Goal: Navigation & Orientation: Find specific page/section

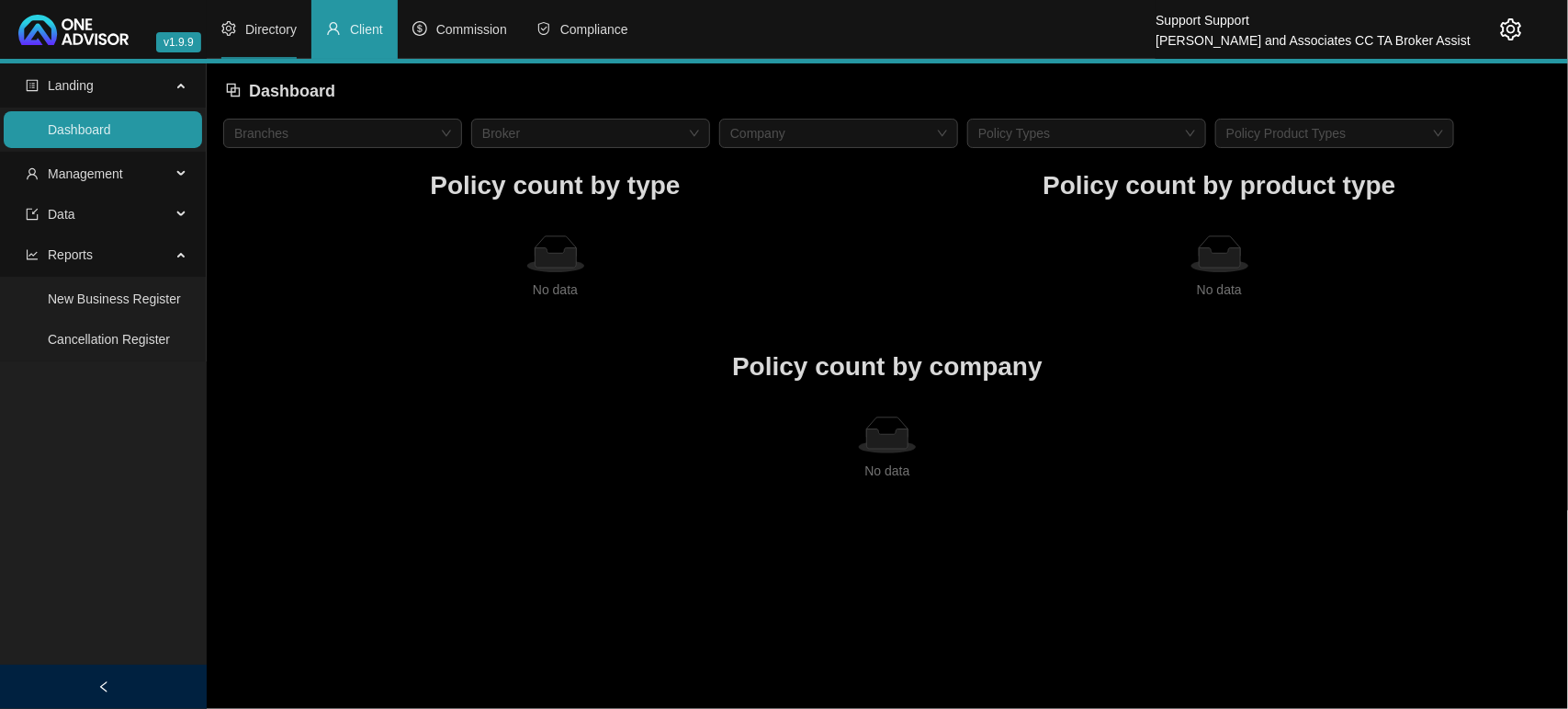
click at [251, 28] on span "Directory" at bounding box center [271, 29] width 52 height 15
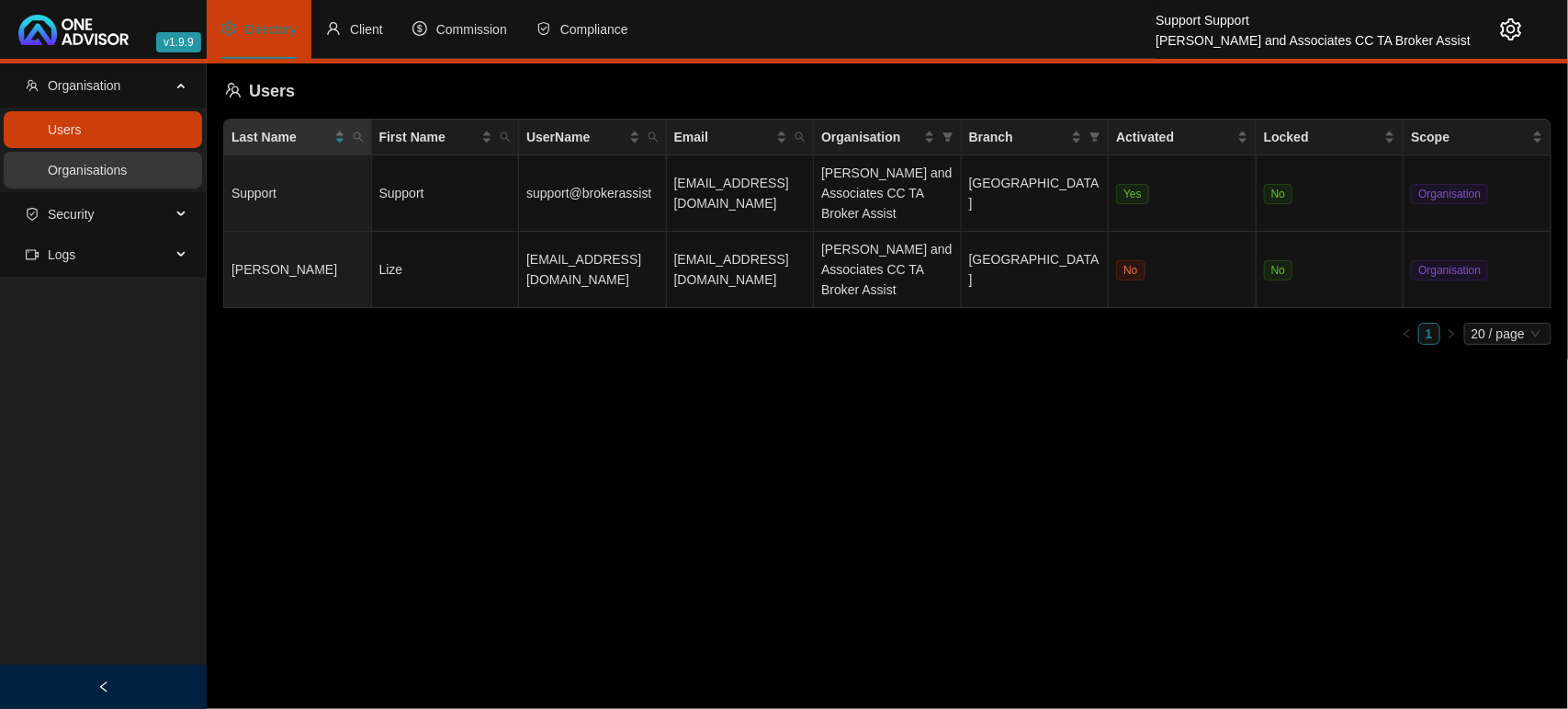
click at [110, 162] on link "Organisations" at bounding box center [88, 170] width 79 height 15
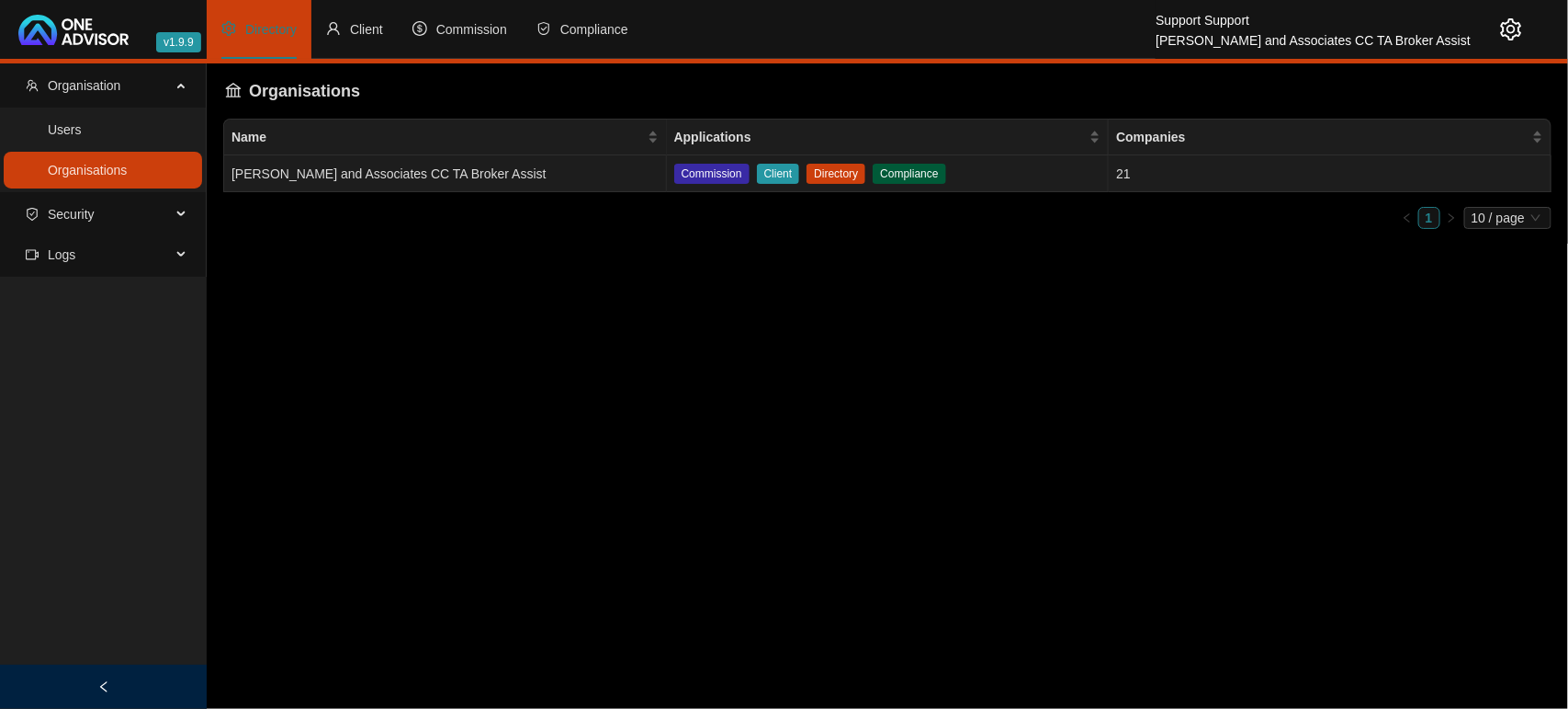
click at [264, 163] on td "[PERSON_NAME] and Associates CC TA Broker Assist" at bounding box center [445, 174] width 442 height 37
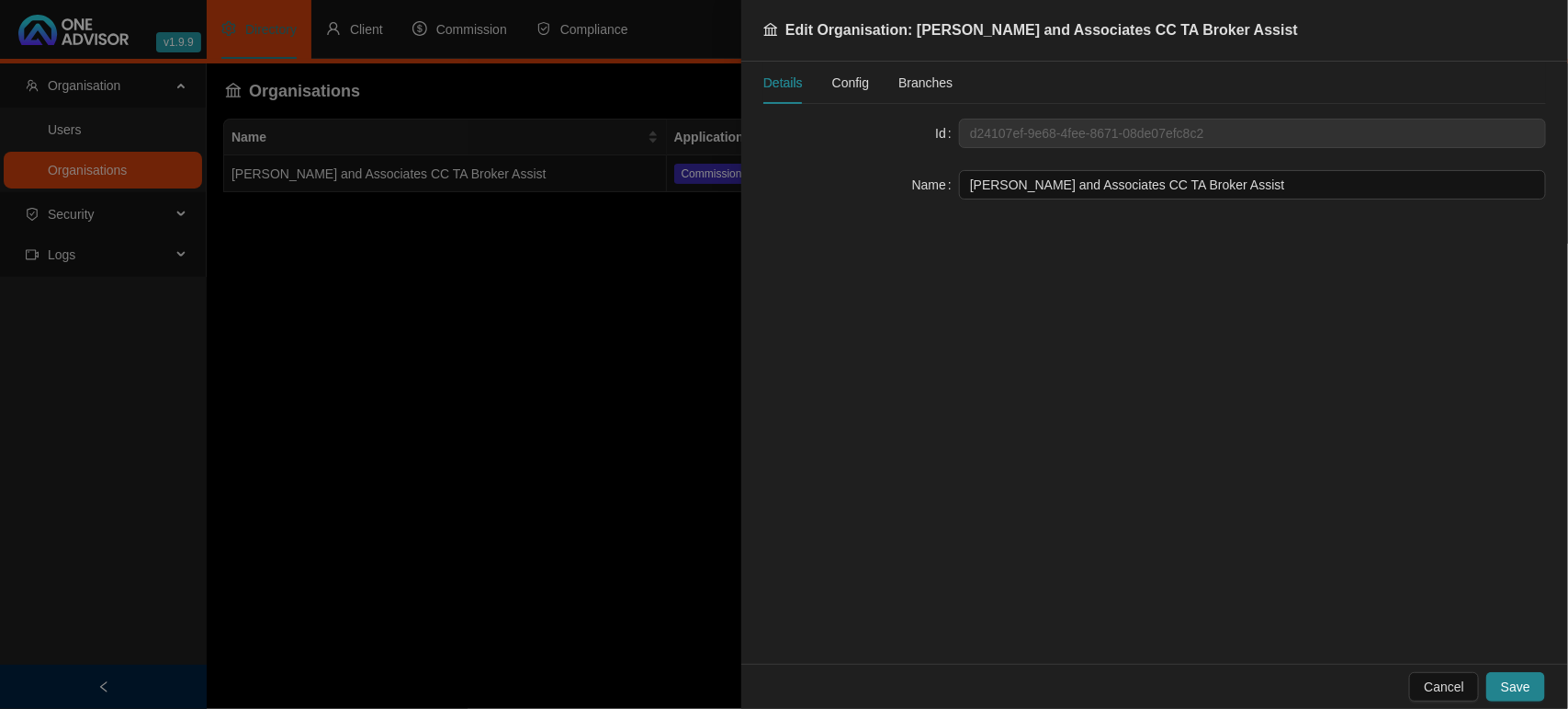
click at [433, 336] on div at bounding box center [784, 354] width 1568 height 709
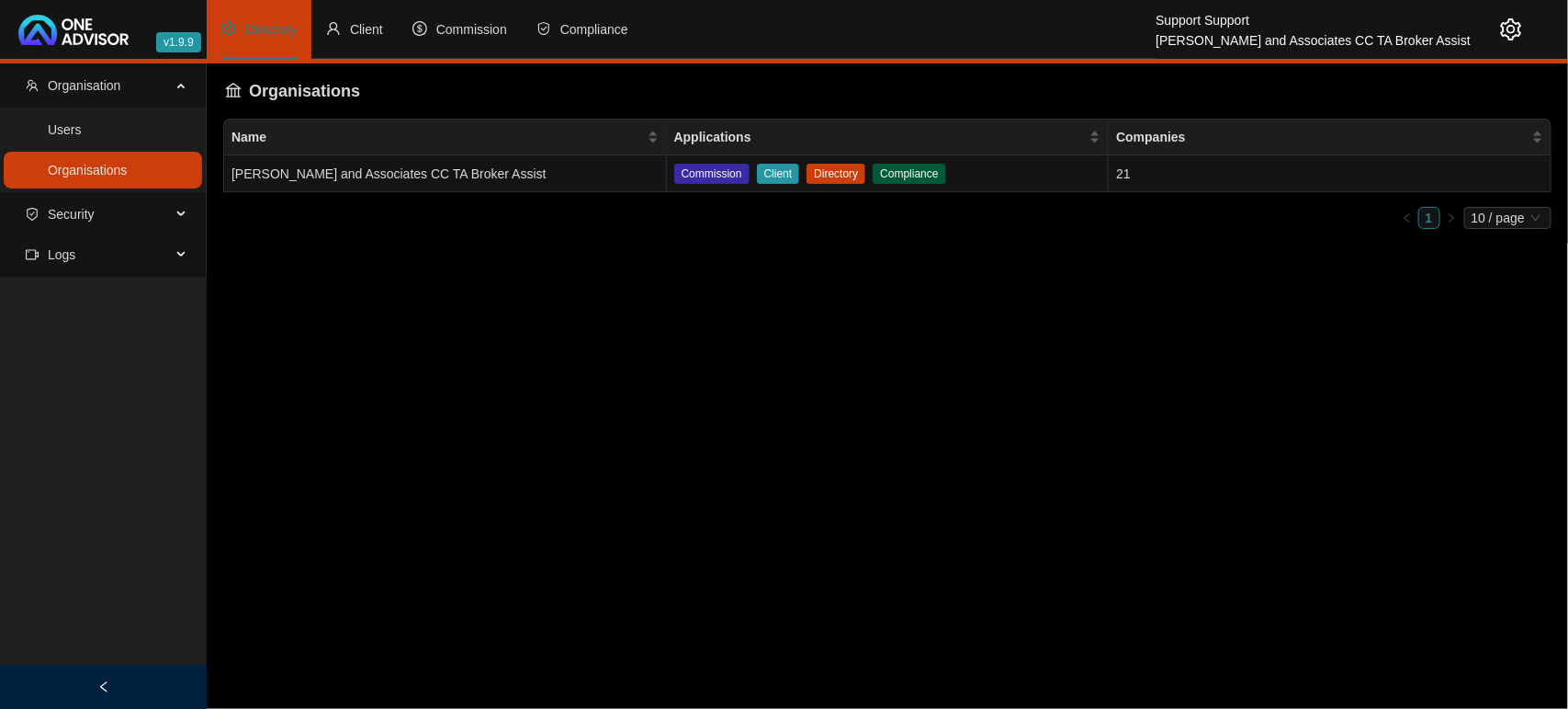
click at [1518, 18] on icon "setting" at bounding box center [1510, 28] width 22 height 22
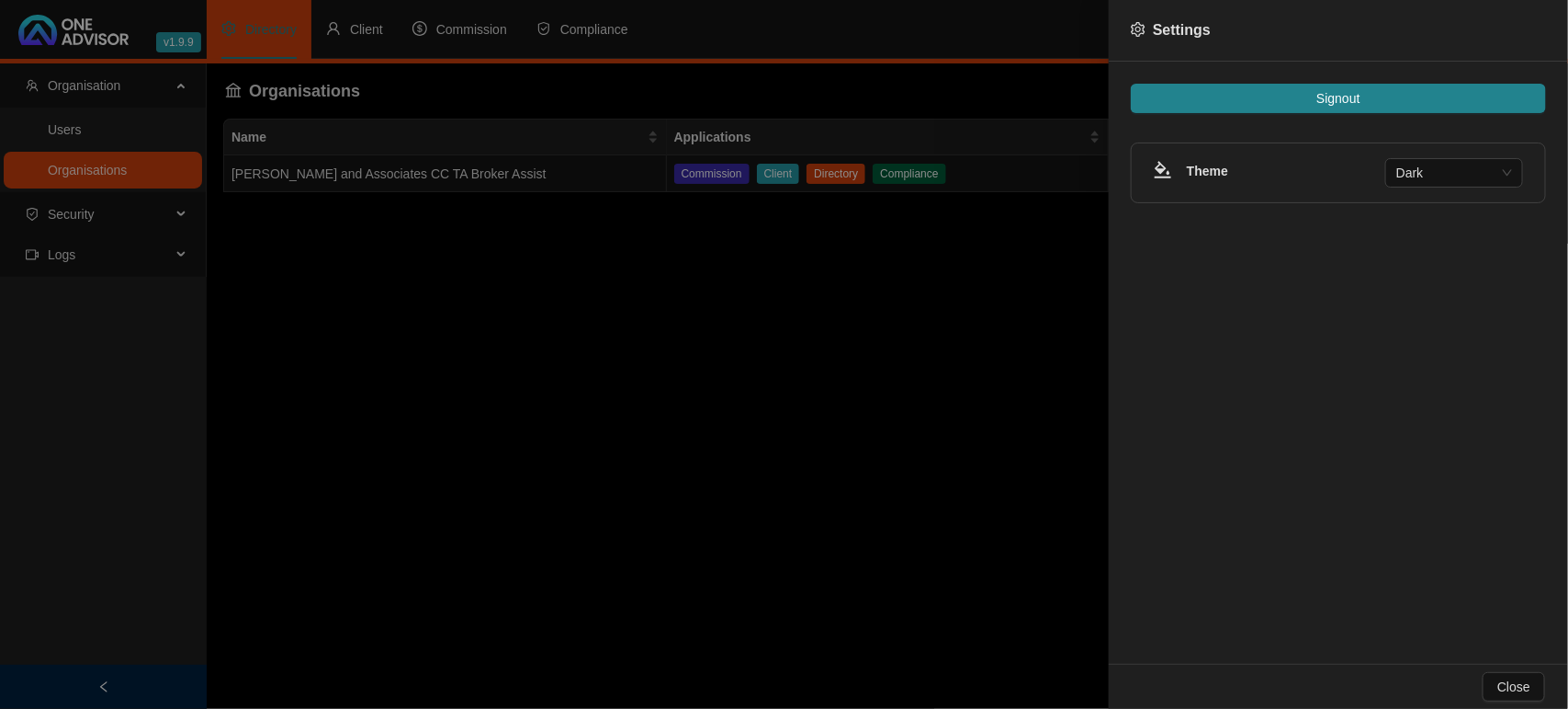
click at [1382, 116] on div "Signout Theme Dark" at bounding box center [1338, 363] width 459 height 602
click at [1373, 106] on button "Signout" at bounding box center [1338, 98] width 415 height 29
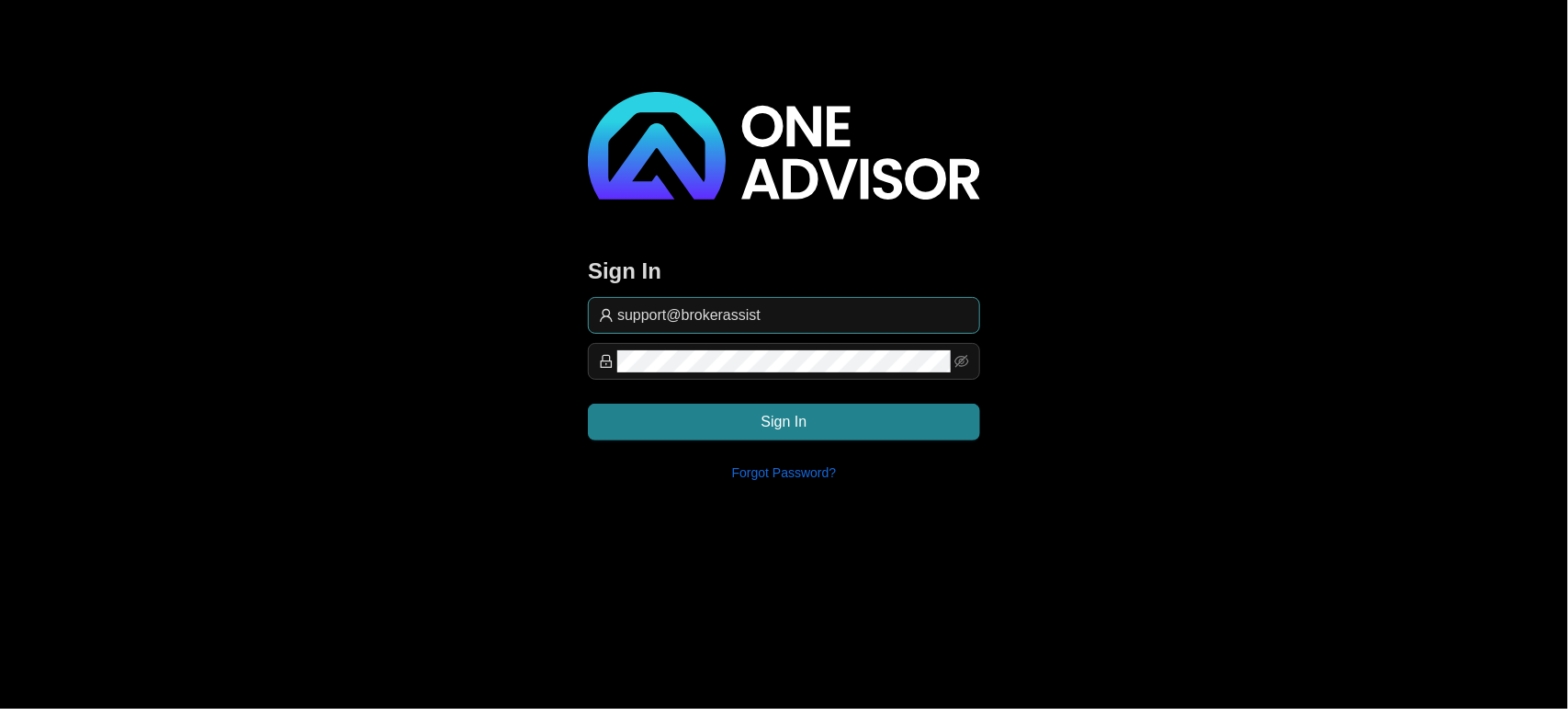
click at [806, 300] on span "support@brokerassist" at bounding box center [784, 314] width 392 height 37
drag, startPoint x: 805, startPoint y: 313, endPoint x: 833, endPoint y: 315, distance: 28.1
click at [805, 314] on input "support@brokerassist" at bounding box center [792, 314] width 352 height 22
type input "[EMAIL_ADDRESS][DOMAIN_NAME]"
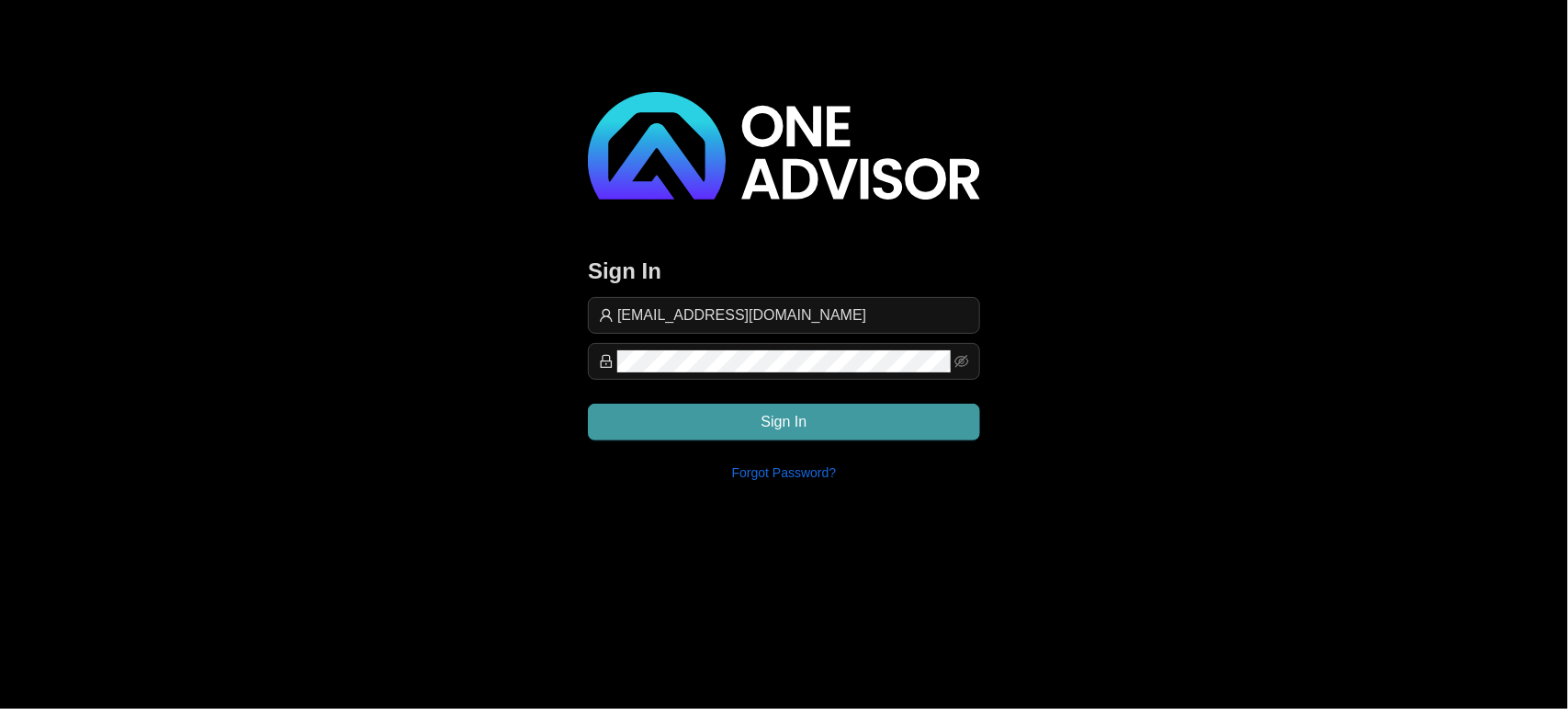
click at [868, 428] on button "Sign In" at bounding box center [784, 421] width 392 height 37
